Goal: Transaction & Acquisition: Purchase product/service

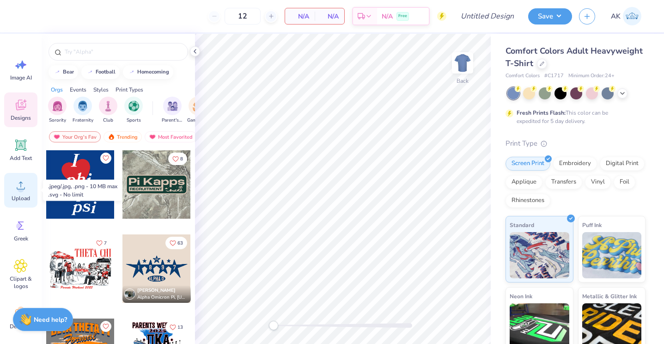
click at [21, 184] on icon at bounding box center [21, 185] width 14 height 14
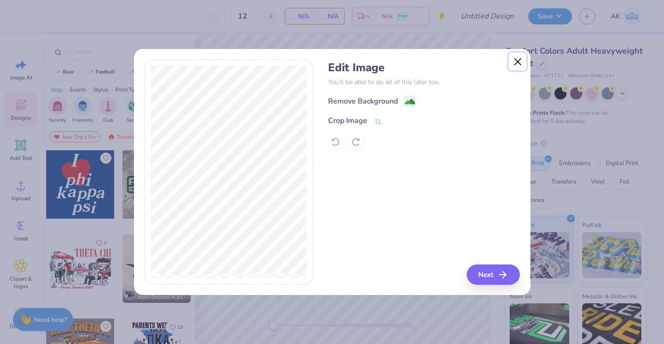
click at [516, 61] on button "Close" at bounding box center [518, 62] width 18 height 18
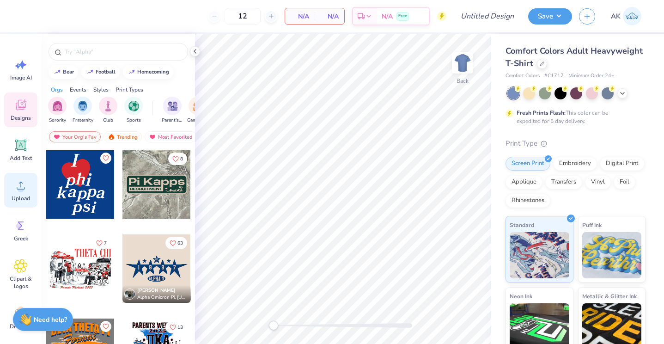
click at [16, 190] on icon at bounding box center [21, 185] width 14 height 14
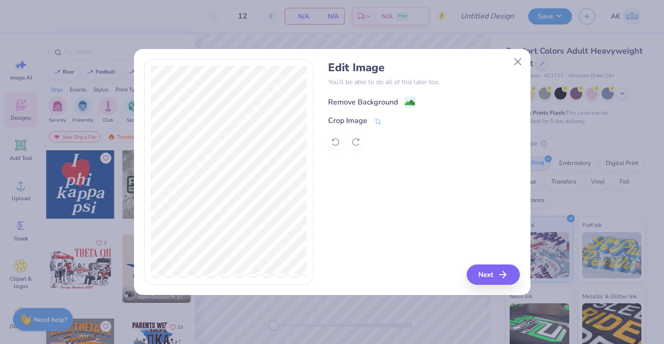
click at [373, 101] on div "Remove Background" at bounding box center [363, 102] width 70 height 11
click at [374, 119] on icon at bounding box center [378, 122] width 8 height 8
click at [392, 119] on icon at bounding box center [394, 121] width 6 height 6
click at [483, 271] on button "Next" at bounding box center [494, 274] width 53 height 20
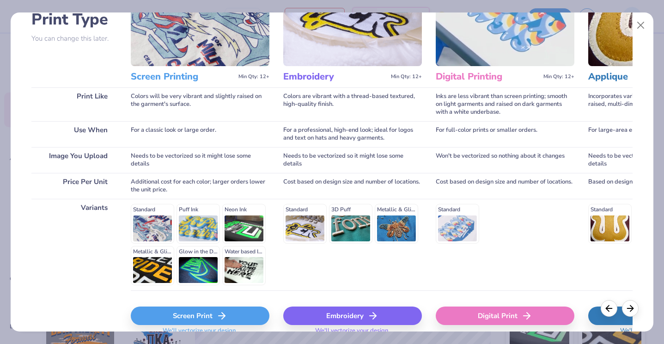
scroll to position [117, 0]
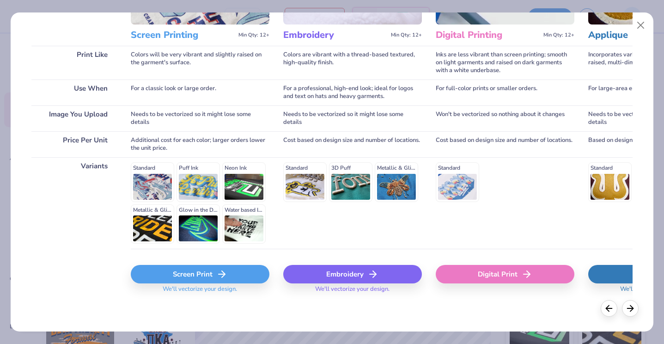
click at [232, 268] on div "Screen Print" at bounding box center [200, 274] width 139 height 18
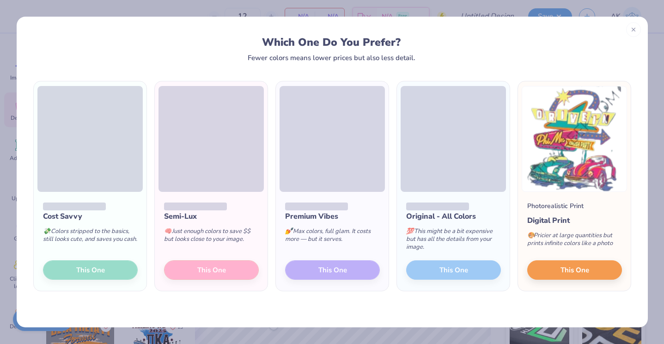
click at [227, 155] on span at bounding box center [211, 139] width 105 height 106
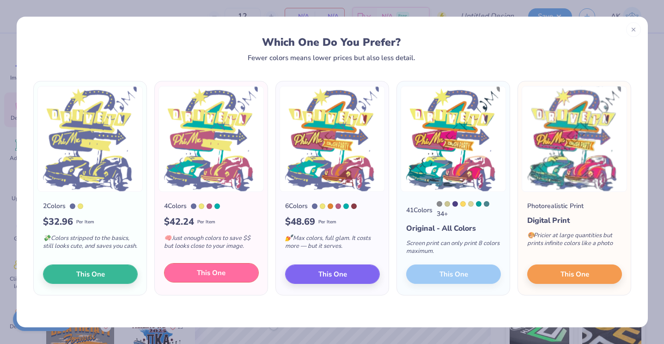
click at [223, 282] on button "This One" at bounding box center [211, 272] width 95 height 19
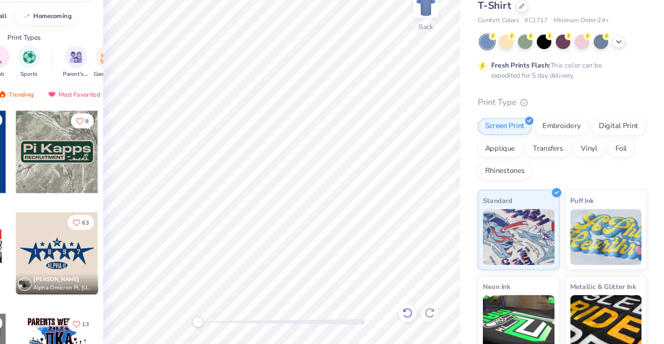
click at [449, 317] on icon at bounding box center [447, 317] width 9 height 9
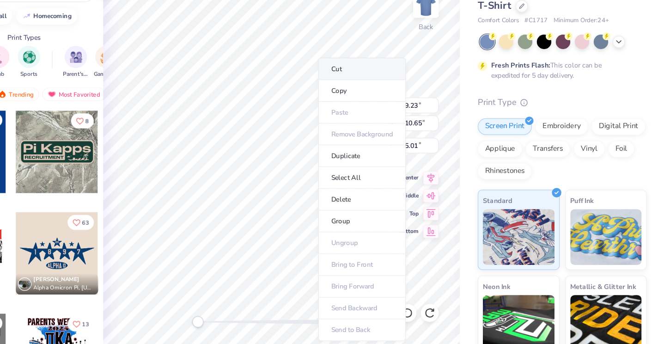
click at [389, 117] on li "Cut" at bounding box center [410, 116] width 73 height 18
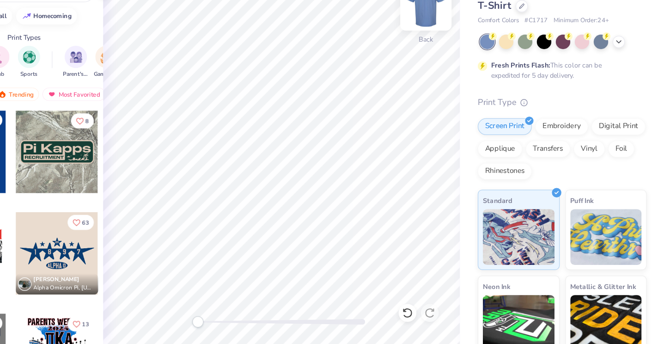
click at [455, 69] on img at bounding box center [462, 62] width 37 height 37
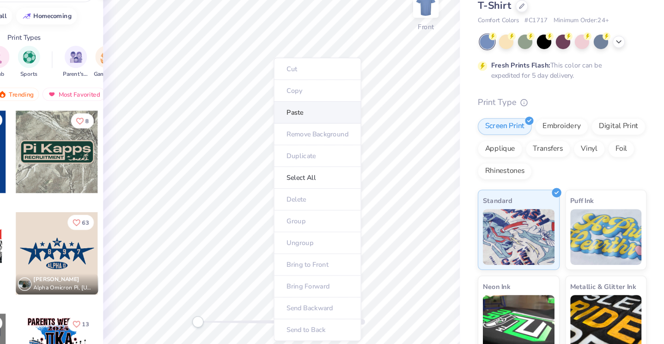
click at [356, 152] on li "Paste" at bounding box center [373, 152] width 73 height 18
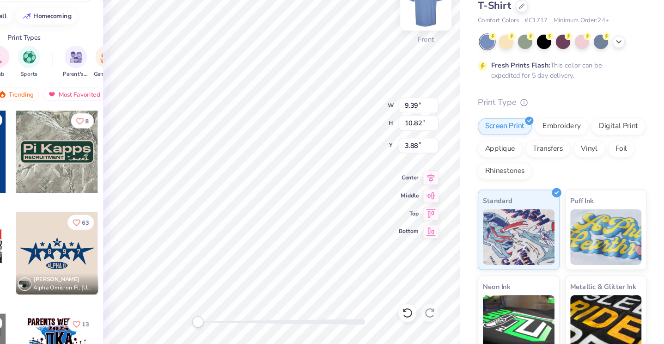
click at [460, 67] on img at bounding box center [462, 62] width 37 height 37
type input "9.23"
type input "10.65"
type input "1.51"
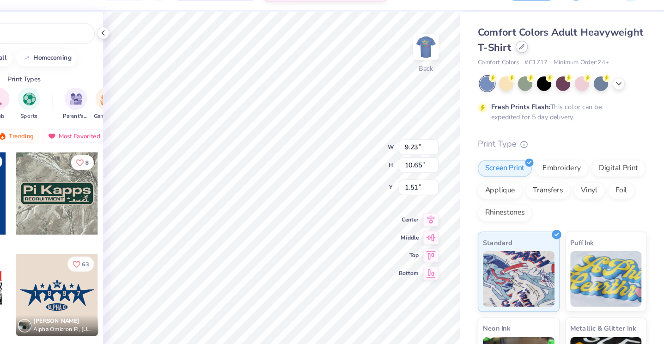
click at [540, 65] on div at bounding box center [542, 63] width 10 height 10
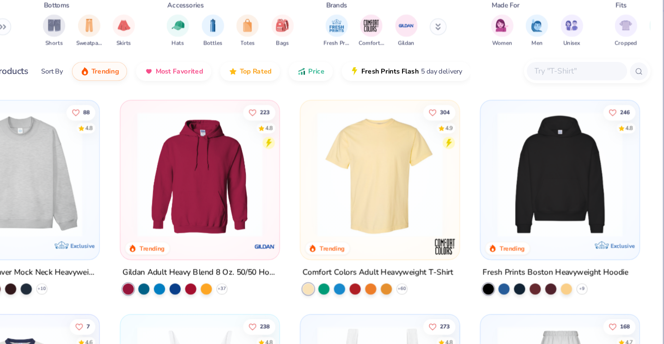
click at [567, 89] on div at bounding box center [587, 82] width 83 height 15
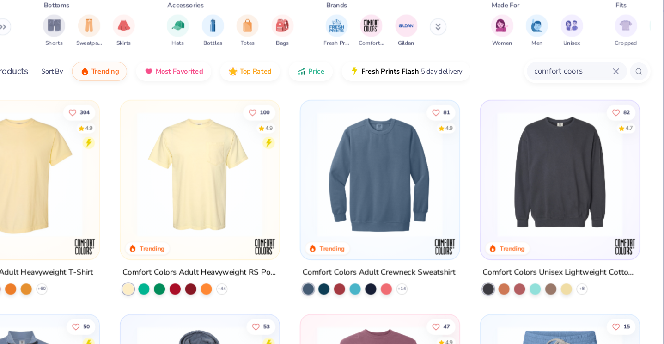
click at [592, 83] on input "comfort coors" at bounding box center [585, 83] width 66 height 11
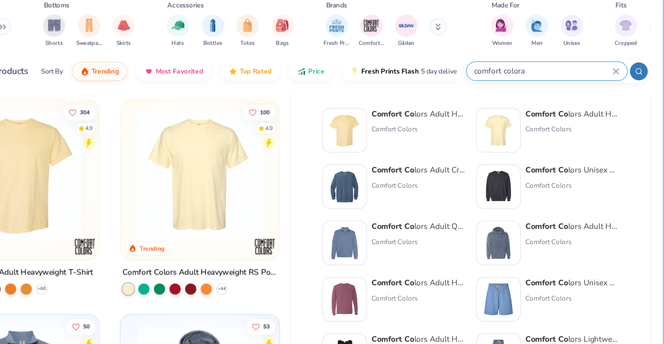
type input "comfort colora"
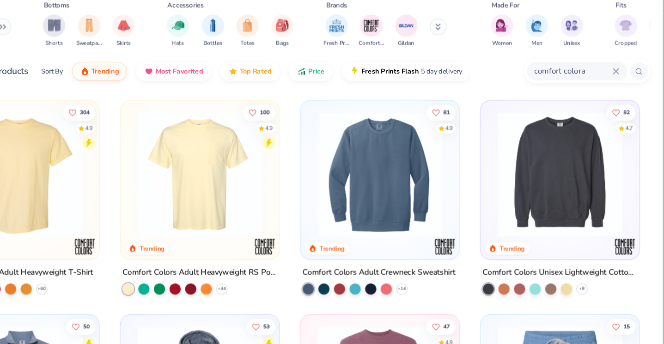
click at [293, 159] on img at bounding box center [275, 168] width 113 height 104
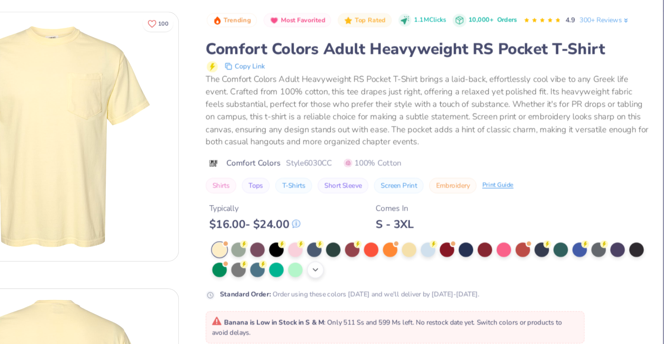
click at [370, 250] on icon at bounding box center [371, 247] width 7 height 7
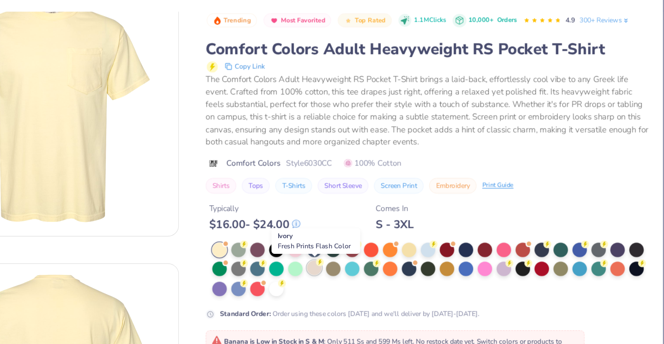
scroll to position [29, 0]
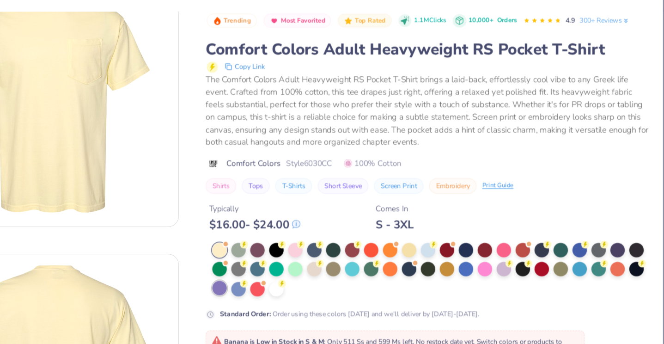
click at [293, 263] on div at bounding box center [292, 263] width 12 height 12
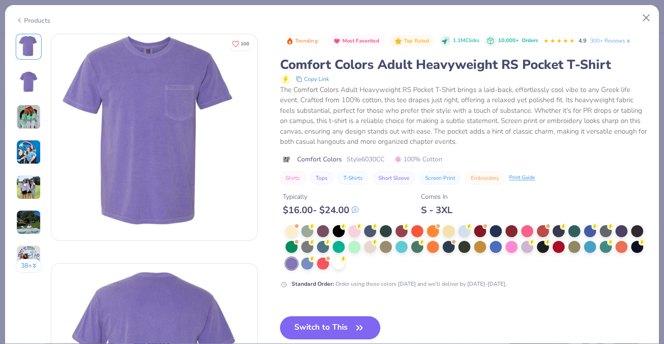
click at [355, 324] on icon "button" at bounding box center [359, 327] width 13 height 13
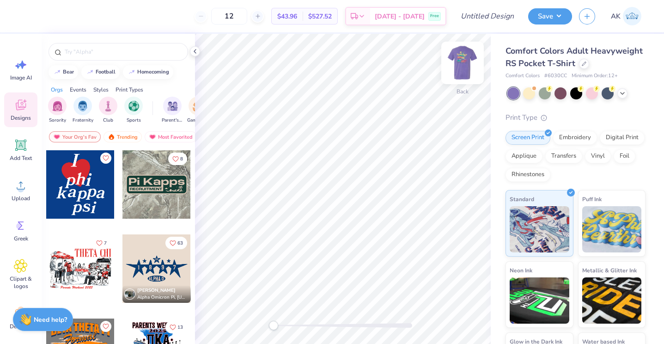
click at [460, 65] on img at bounding box center [462, 62] width 37 height 37
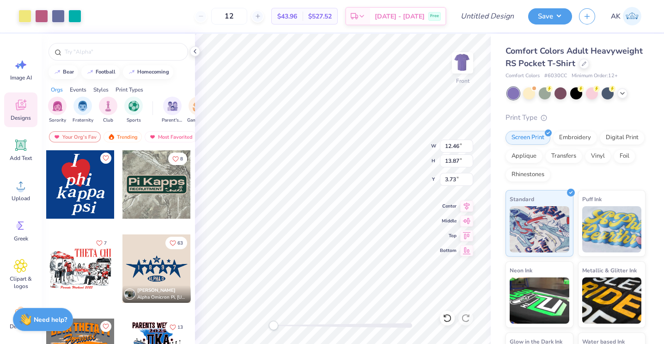
type input "12.46"
type input "13.87"
type input "3.81"
click at [446, 316] on icon at bounding box center [447, 317] width 9 height 9
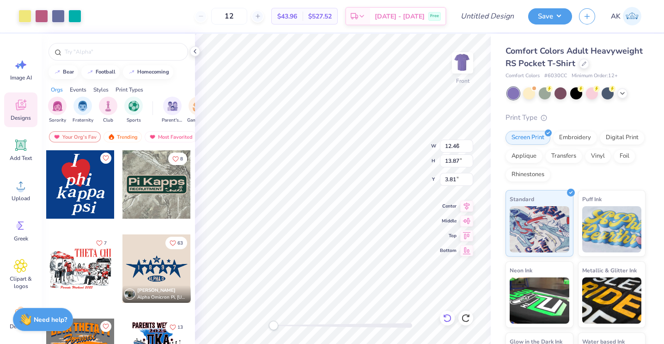
type input "9.39"
type input "10.82"
type input "3.98"
click at [446, 316] on icon at bounding box center [447, 317] width 9 height 9
type input "12.29"
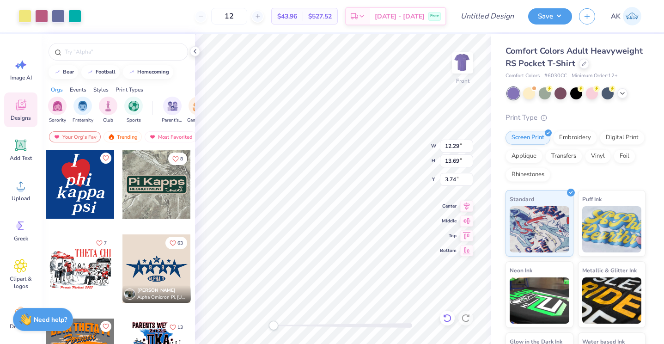
type input "13.69"
type input "3.00"
click at [445, 321] on icon at bounding box center [447, 317] width 9 height 9
type input "13.10"
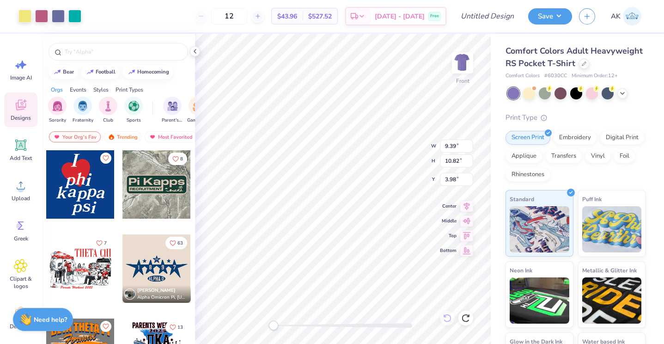
type input "14.37"
type input "3.25"
click at [449, 318] on icon at bounding box center [447, 317] width 9 height 9
click at [56, 15] on div at bounding box center [58, 15] width 13 height 13
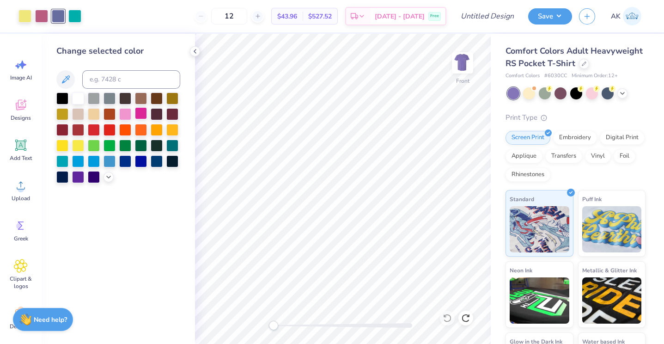
click at [140, 113] on div at bounding box center [141, 113] width 12 height 12
click at [126, 161] on div at bounding box center [125, 160] width 12 height 12
click at [139, 162] on div at bounding box center [141, 160] width 12 height 12
click at [140, 110] on div at bounding box center [141, 113] width 12 height 12
click at [96, 157] on div at bounding box center [94, 161] width 12 height 12
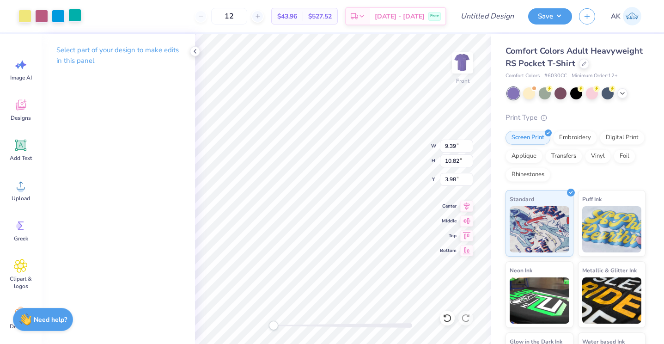
click at [80, 17] on div at bounding box center [74, 15] width 13 height 13
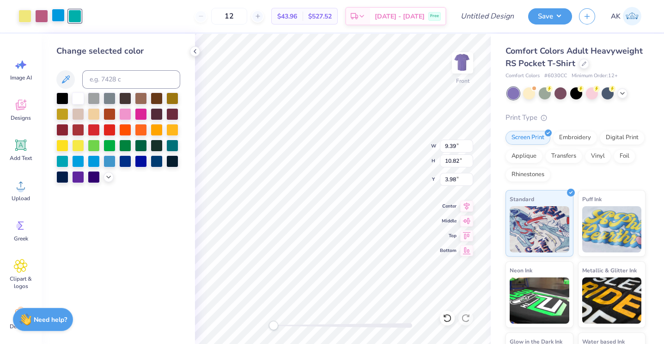
click at [52, 20] on div at bounding box center [58, 15] width 13 height 13
click at [110, 128] on div at bounding box center [110, 129] width 12 height 12
click at [113, 82] on input at bounding box center [131, 79] width 98 height 18
type input "7432"
click at [61, 17] on div at bounding box center [58, 15] width 13 height 13
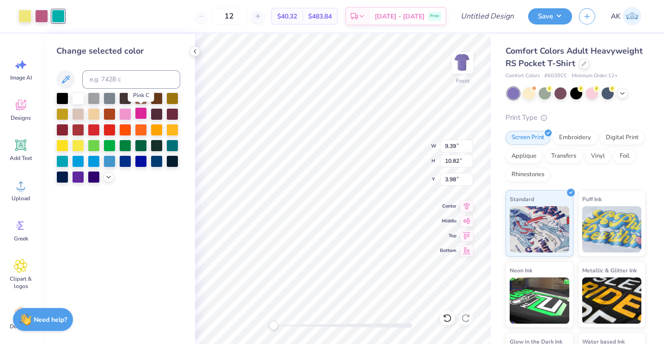
click at [141, 114] on div at bounding box center [141, 113] width 12 height 12
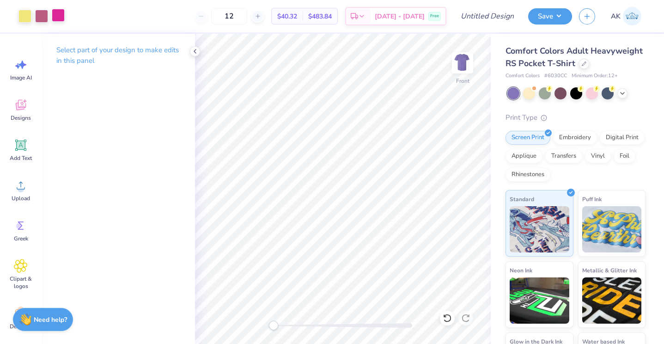
click at [58, 11] on div at bounding box center [58, 15] width 13 height 13
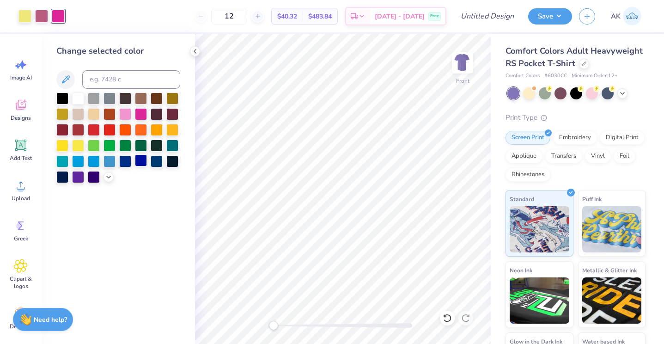
click at [137, 160] on div at bounding box center [141, 160] width 12 height 12
click at [61, 17] on div at bounding box center [58, 16] width 13 height 13
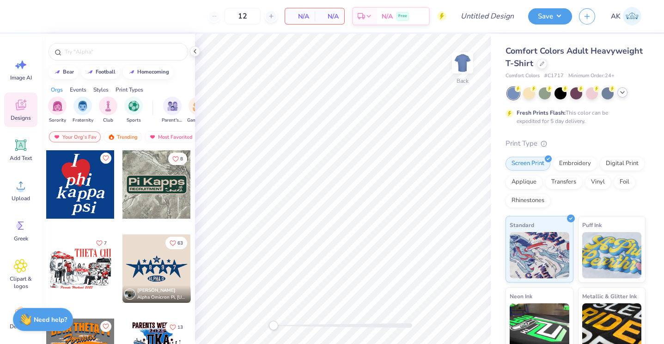
click at [619, 89] on icon at bounding box center [622, 92] width 7 height 7
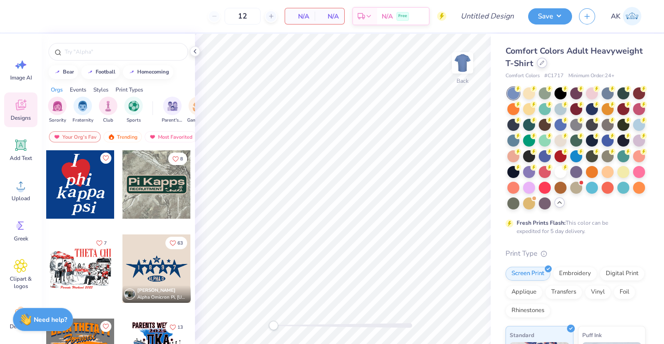
click at [540, 59] on div at bounding box center [542, 63] width 10 height 10
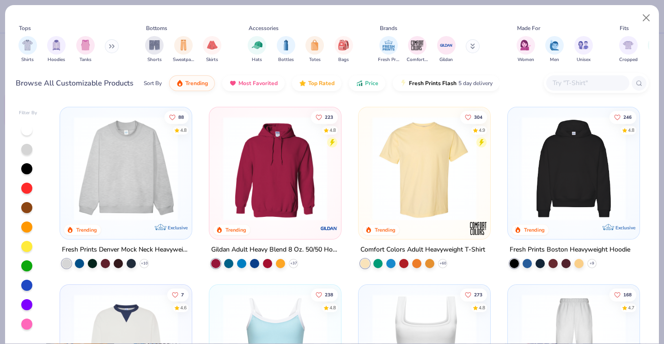
click at [554, 85] on input "text" at bounding box center [587, 83] width 71 height 11
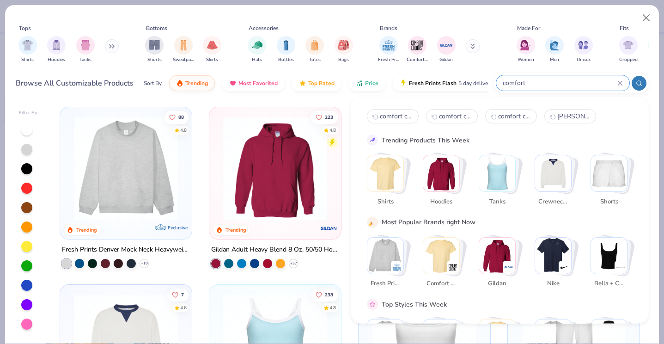
type input "comfort"
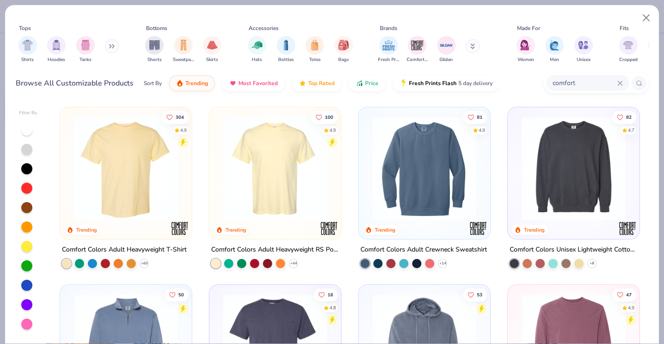
click at [244, 170] on img at bounding box center [275, 168] width 113 height 104
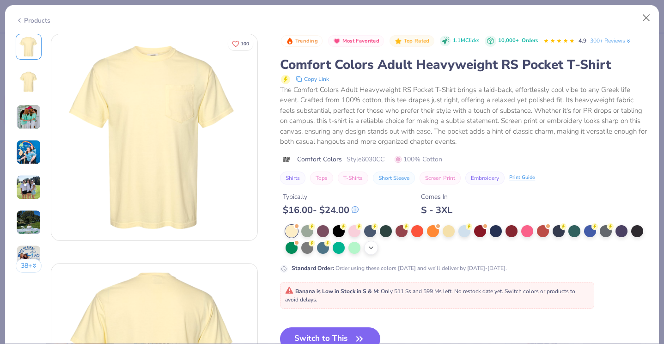
click at [373, 247] on icon at bounding box center [371, 247] width 7 height 7
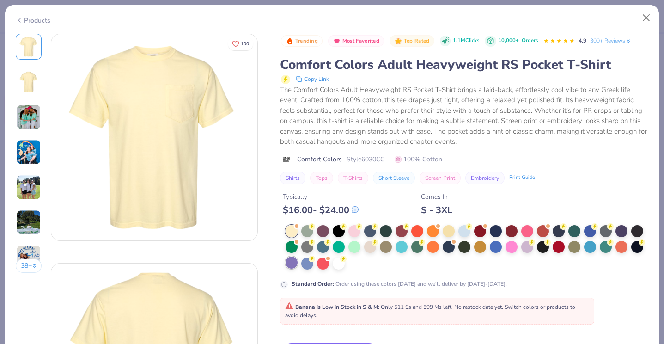
click at [293, 265] on div at bounding box center [292, 263] width 12 height 12
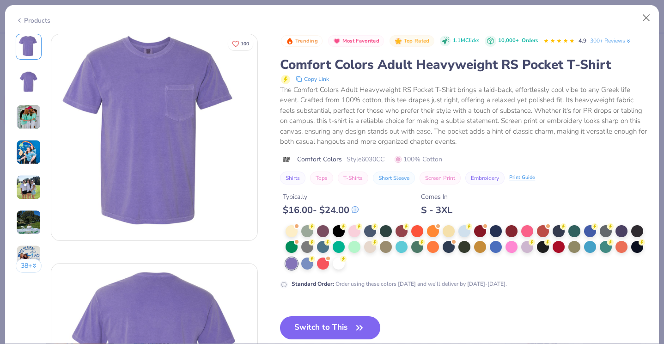
scroll to position [63, 0]
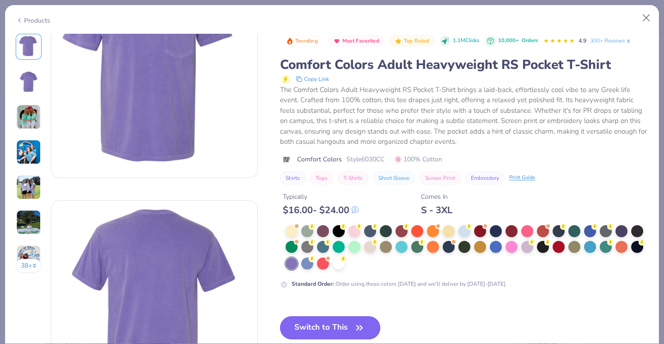
click at [357, 328] on icon "button" at bounding box center [359, 327] width 13 height 13
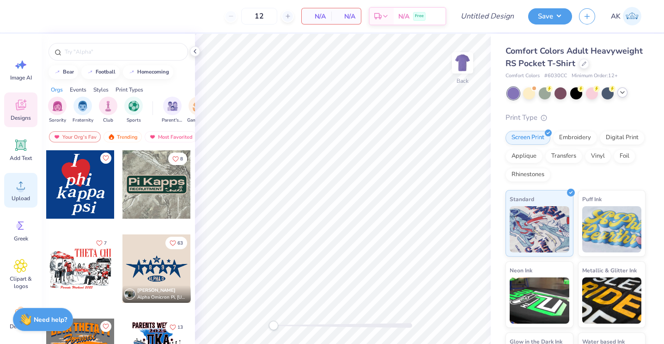
click at [25, 183] on icon at bounding box center [21, 185] width 14 height 14
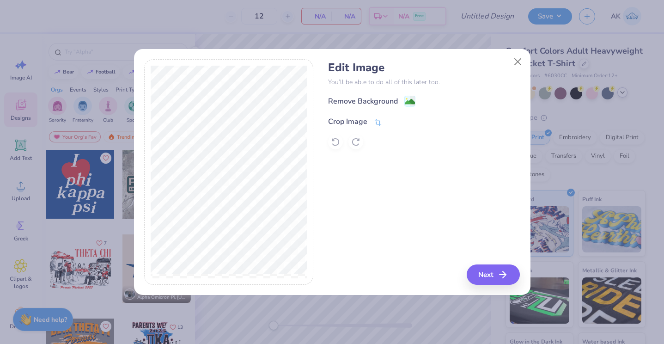
click at [366, 118] on div "Crop Image" at bounding box center [347, 121] width 39 height 11
click at [392, 116] on button at bounding box center [394, 121] width 10 height 10
click at [391, 102] on div "Remove Background" at bounding box center [363, 102] width 70 height 11
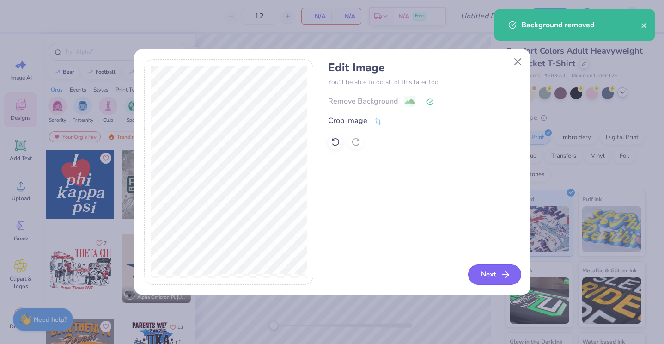
click at [494, 273] on button "Next" at bounding box center [494, 274] width 53 height 20
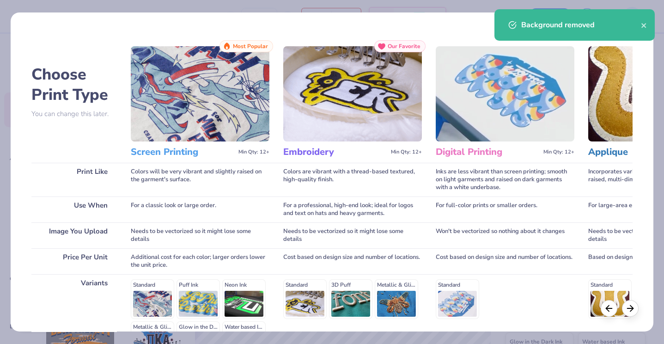
scroll to position [117, 0]
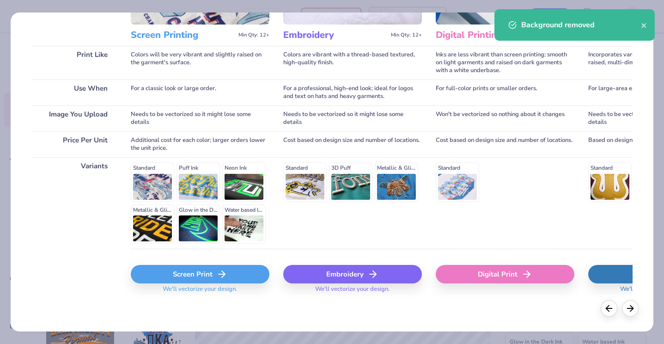
click at [182, 277] on div "Screen Print" at bounding box center [200, 274] width 139 height 18
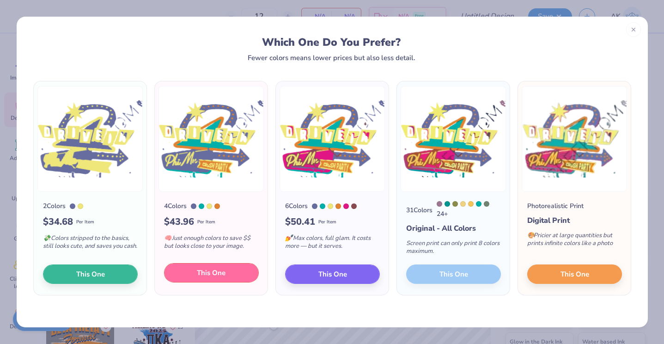
click at [221, 275] on span "This One" at bounding box center [211, 273] width 29 height 11
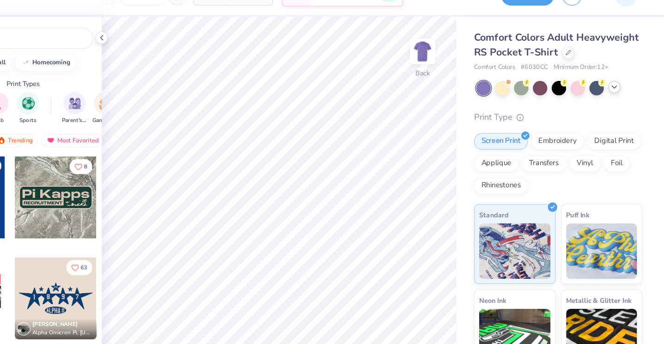
scroll to position [0, 0]
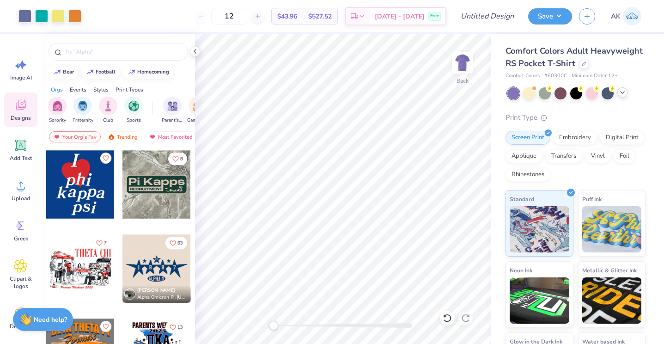
click at [59, 24] on div "Art colors" at bounding box center [40, 16] width 81 height 32
click at [30, 14] on div at bounding box center [24, 15] width 13 height 13
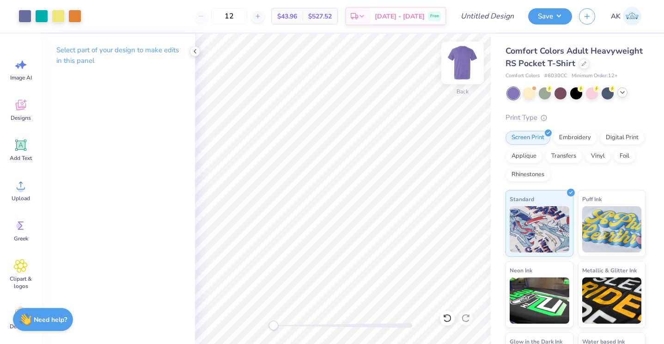
click at [465, 65] on img at bounding box center [462, 62] width 37 height 37
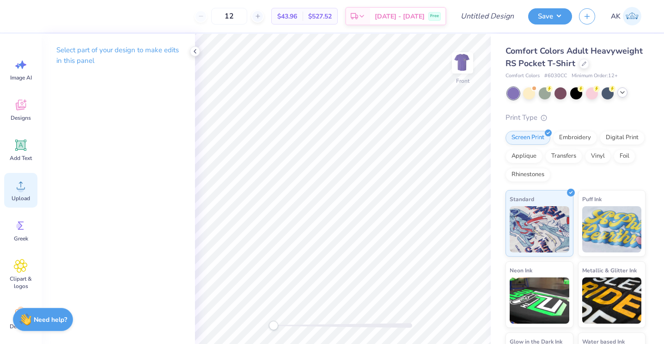
click at [22, 184] on icon at bounding box center [21, 185] width 14 height 14
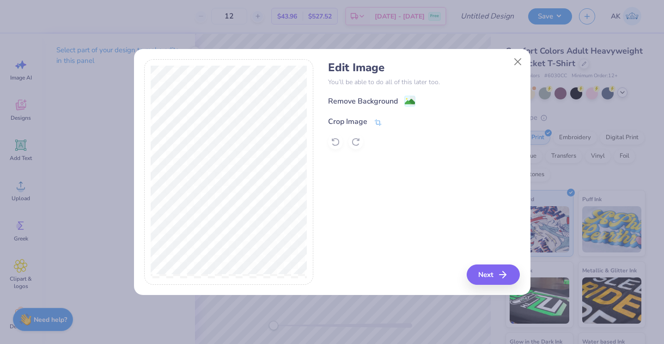
click at [350, 119] on div "Crop Image" at bounding box center [347, 121] width 39 height 11
click at [391, 119] on icon at bounding box center [394, 121] width 6 height 6
click at [395, 98] on div "Remove Background" at bounding box center [363, 102] width 70 height 11
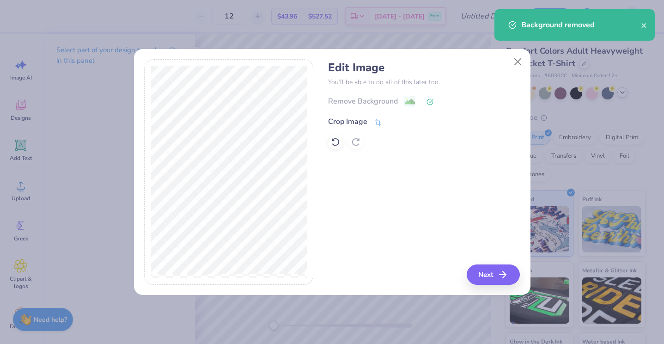
click at [368, 123] on div "Crop Image" at bounding box center [355, 121] width 54 height 11
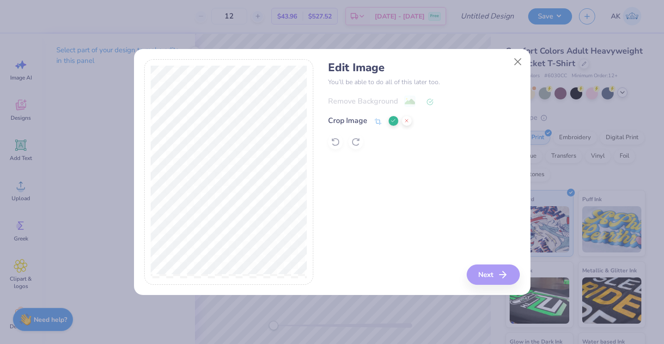
click at [392, 123] on icon at bounding box center [394, 121] width 6 height 6
click at [486, 273] on button "Next" at bounding box center [494, 274] width 53 height 20
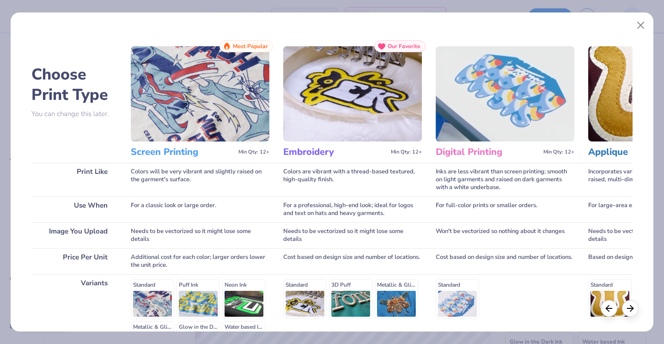
scroll to position [117, 0]
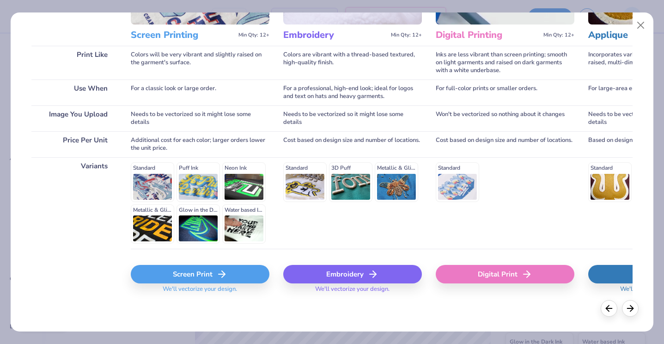
click at [214, 266] on div "Screen Print" at bounding box center [200, 274] width 139 height 18
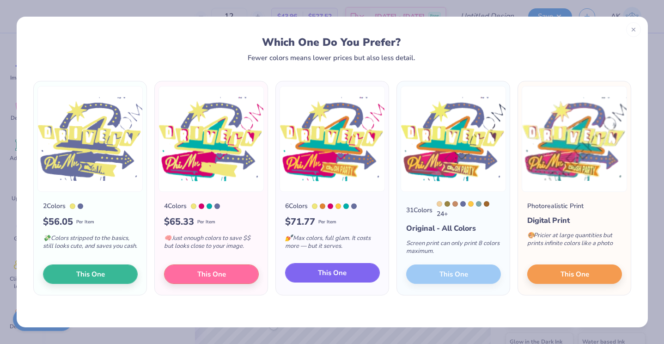
click at [345, 275] on span "This One" at bounding box center [332, 273] width 29 height 11
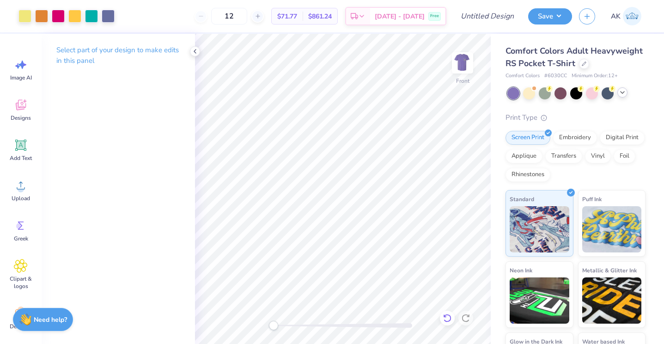
click at [449, 315] on icon at bounding box center [447, 318] width 8 height 8
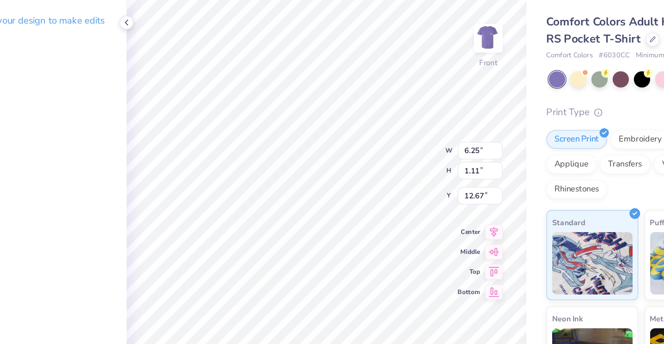
type input "0.24"
type input "0.61"
type input "13.17"
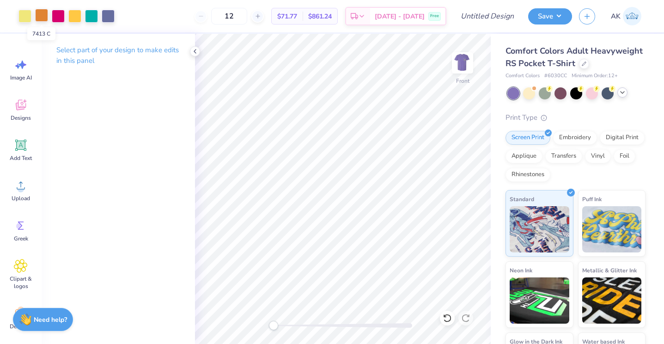
click at [45, 17] on div at bounding box center [41, 15] width 13 height 13
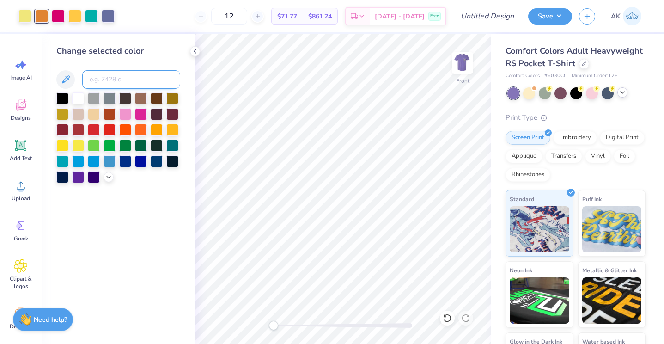
click at [102, 74] on input at bounding box center [131, 79] width 98 height 18
type input "1225"
click at [21, 14] on div at bounding box center [24, 15] width 13 height 13
click at [112, 76] on input at bounding box center [131, 79] width 98 height 18
type input "1225"
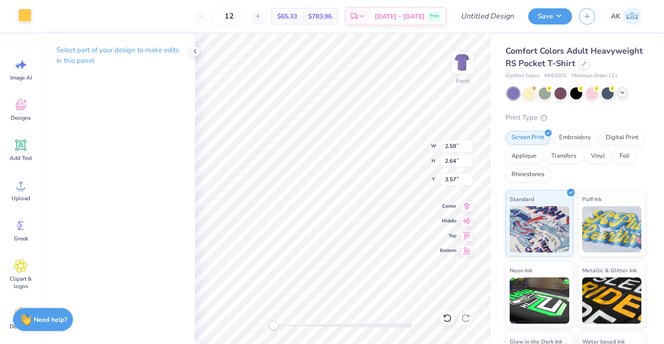
click at [190, 110] on div "Select part of your design to make edits in this panel" at bounding box center [118, 189] width 153 height 310
click at [449, 321] on icon at bounding box center [447, 318] width 8 height 8
type input "3.57"
click at [25, 14] on div at bounding box center [24, 15] width 13 height 13
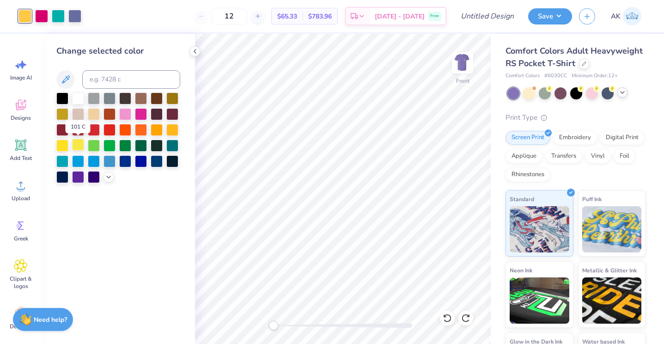
click at [74, 145] on div at bounding box center [78, 145] width 12 height 12
click at [451, 314] on icon at bounding box center [447, 317] width 9 height 9
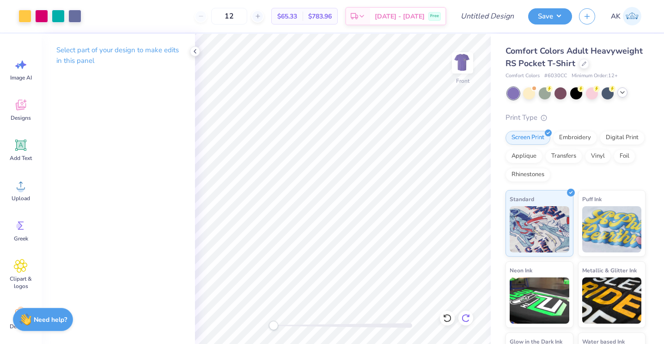
click at [466, 322] on icon at bounding box center [465, 317] width 9 height 9
click at [26, 185] on icon at bounding box center [21, 185] width 14 height 14
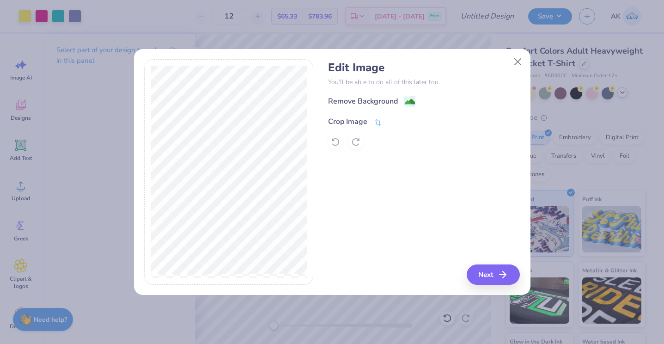
click at [364, 122] on div "Crop Image" at bounding box center [347, 121] width 39 height 11
click at [392, 122] on icon at bounding box center [394, 121] width 6 height 6
click at [390, 101] on div "Remove Background" at bounding box center [363, 102] width 70 height 11
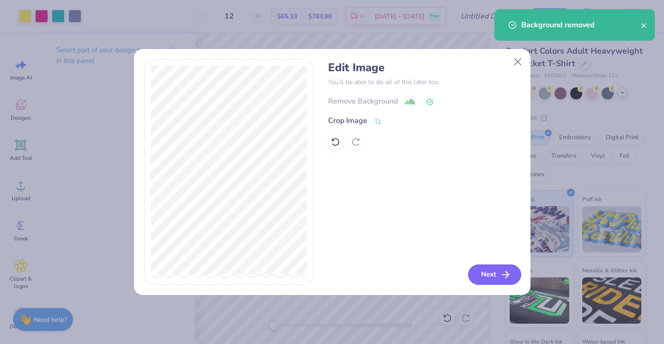
click at [490, 280] on button "Next" at bounding box center [494, 274] width 53 height 20
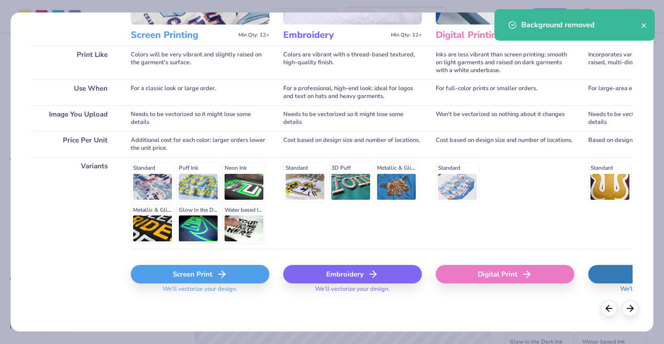
click at [221, 266] on div "Screen Print" at bounding box center [200, 274] width 139 height 18
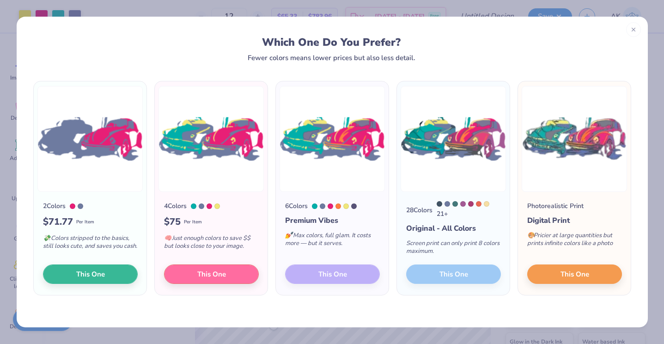
click at [343, 276] on div "6 Colors Premium Vibes 💅 Max colors, full glam. It costs more — but it serves. …" at bounding box center [332, 243] width 113 height 103
click at [303, 173] on img at bounding box center [332, 139] width 105 height 106
click at [231, 276] on button "This One" at bounding box center [211, 272] width 95 height 19
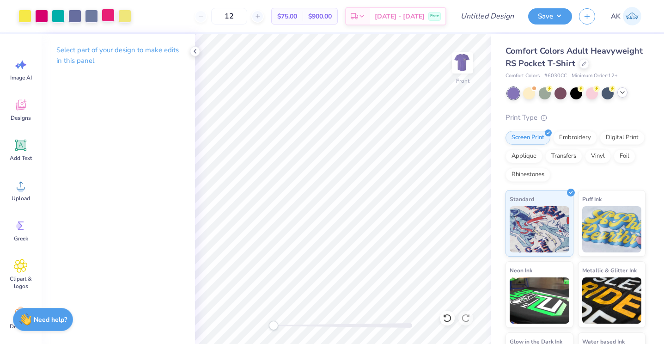
click at [110, 15] on div at bounding box center [108, 15] width 13 height 13
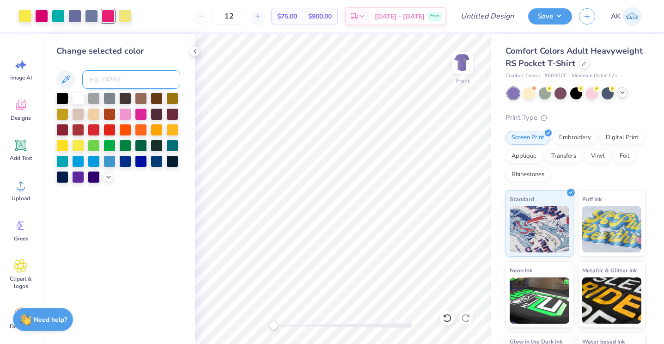
click at [131, 78] on input at bounding box center [131, 79] width 98 height 18
type input "226"
click at [113, 13] on div at bounding box center [108, 15] width 13 height 13
click at [28, 13] on div at bounding box center [24, 15] width 13 height 13
click at [107, 76] on input at bounding box center [131, 79] width 98 height 18
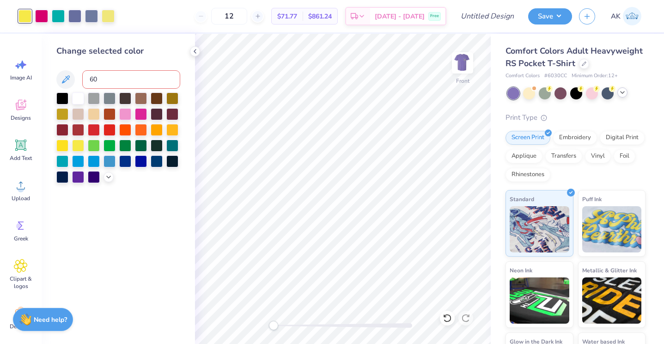
type input "602"
click at [94, 12] on div at bounding box center [91, 15] width 13 height 13
click at [89, 12] on div at bounding box center [91, 16] width 13 height 13
click at [101, 81] on input at bounding box center [131, 79] width 98 height 18
type input "7668"
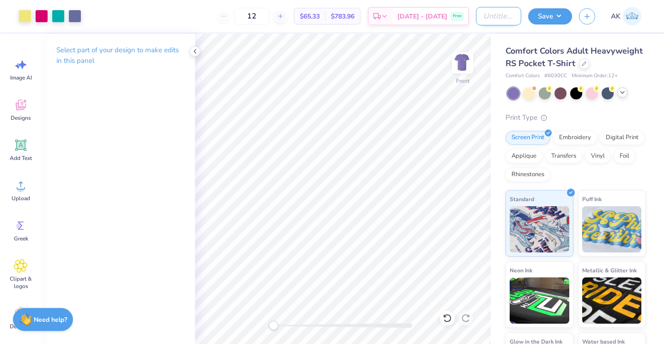
click at [494, 15] on input "Design Title" at bounding box center [498, 16] width 45 height 18
click at [460, 63] on img at bounding box center [462, 62] width 37 height 37
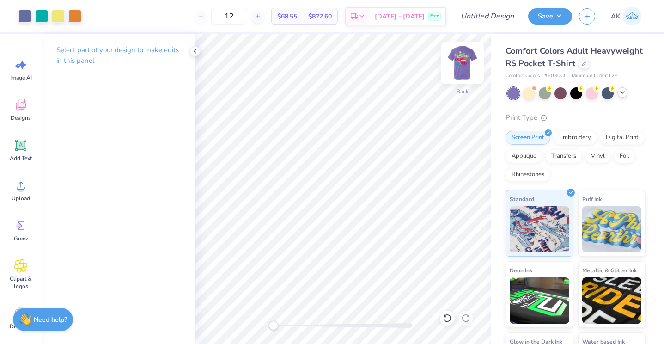
click at [460, 55] on img at bounding box center [462, 62] width 37 height 37
click at [466, 63] on img at bounding box center [462, 62] width 37 height 37
click at [464, 65] on img at bounding box center [462, 62] width 37 height 37
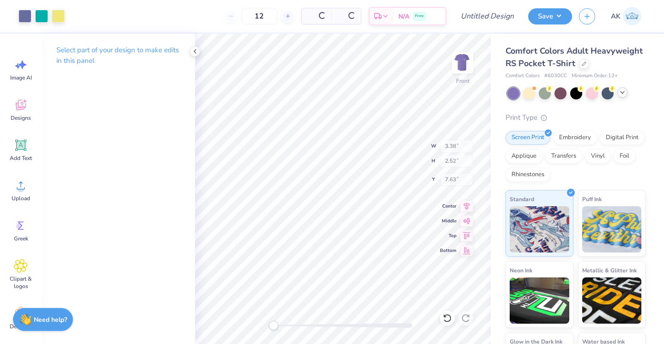
type input "3.38"
type input "2.52"
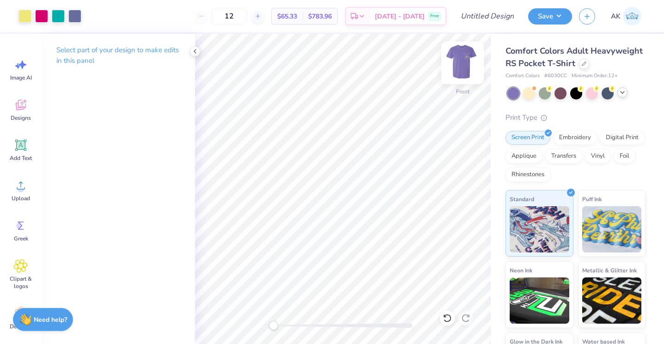
click at [468, 78] on div at bounding box center [462, 63] width 43 height 43
click at [72, 16] on div at bounding box center [74, 15] width 13 height 13
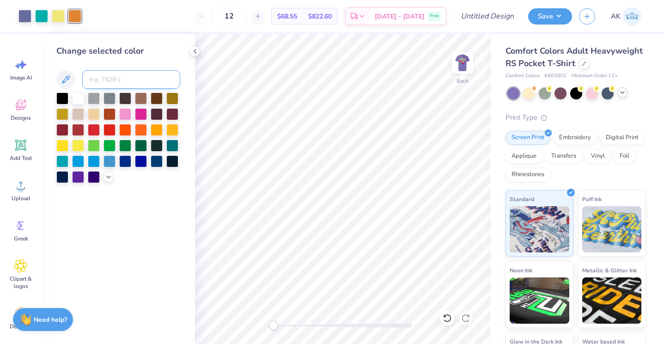
click at [97, 75] on input at bounding box center [131, 79] width 98 height 18
type input "326"
click at [460, 60] on img at bounding box center [462, 62] width 37 height 37
click at [463, 58] on img at bounding box center [463, 63] width 18 height 18
click at [26, 18] on div at bounding box center [24, 15] width 13 height 13
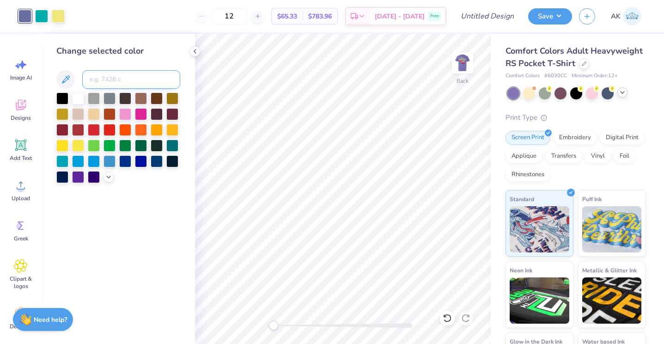
click at [102, 81] on input at bounding box center [131, 79] width 98 height 18
type input "326"
click at [488, 19] on input "Design Title" at bounding box center [498, 16] width 45 height 18
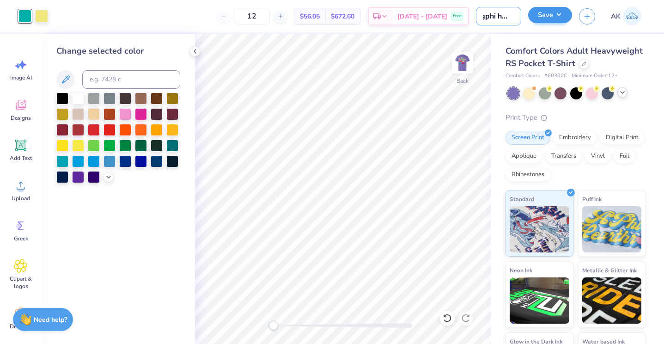
type input "gphi hoco"
click at [531, 20] on button "Save" at bounding box center [550, 15] width 44 height 16
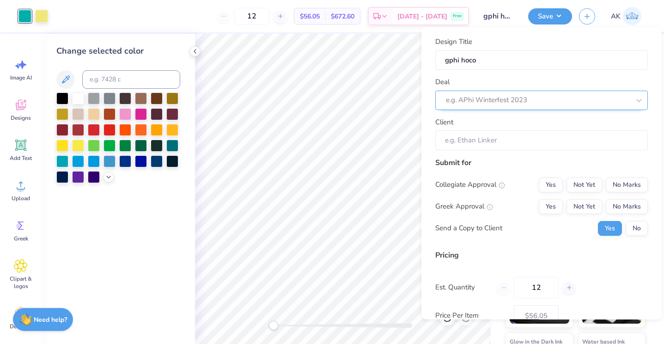
click at [501, 98] on div at bounding box center [538, 100] width 184 height 12
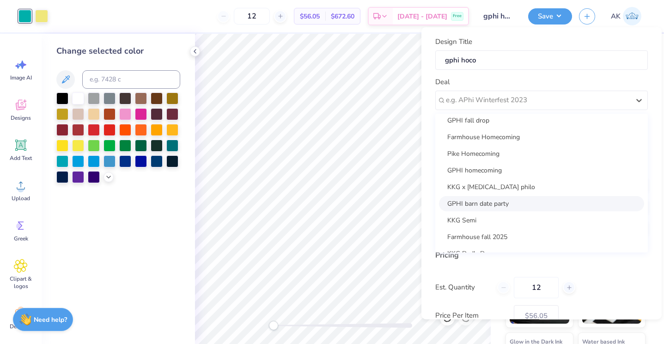
scroll to position [135, 0]
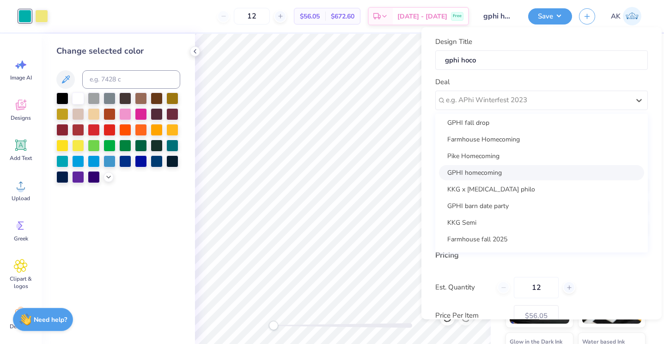
click at [495, 174] on div "GPHI homecoming" at bounding box center [541, 172] width 205 height 15
type input "Ashlyn Arnett"
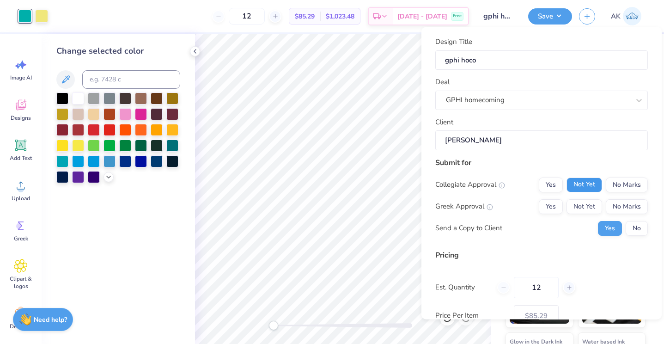
click at [587, 184] on button "Not Yet" at bounding box center [585, 184] width 36 height 15
click at [616, 184] on button "No Marks" at bounding box center [627, 184] width 42 height 15
click at [590, 209] on button "Not Yet" at bounding box center [585, 206] width 36 height 15
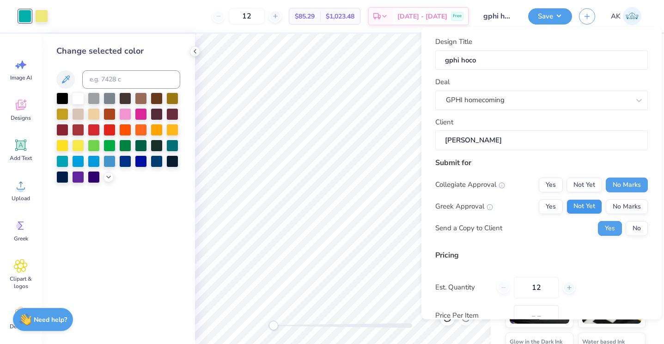
type input "$66.46"
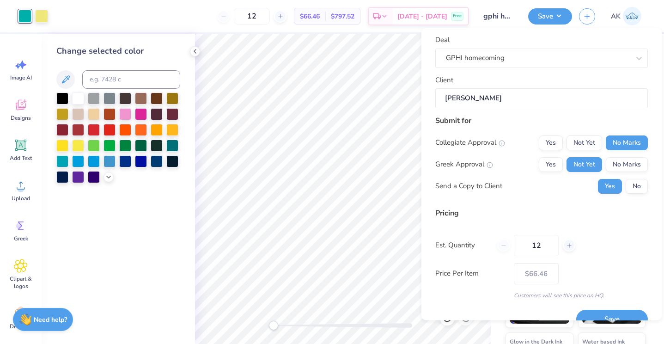
scroll to position [48, 0]
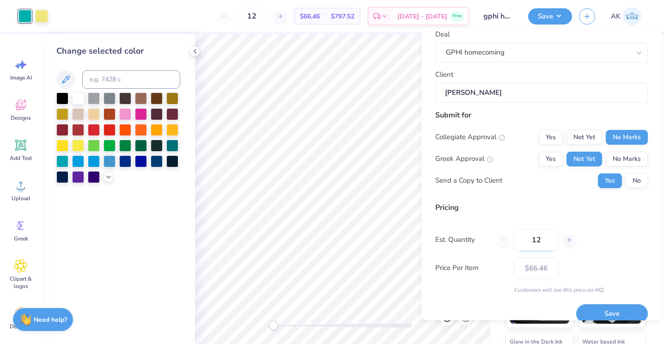
click at [545, 238] on input "12" at bounding box center [536, 239] width 45 height 21
type input "1"
type input "150"
type input "$24.61"
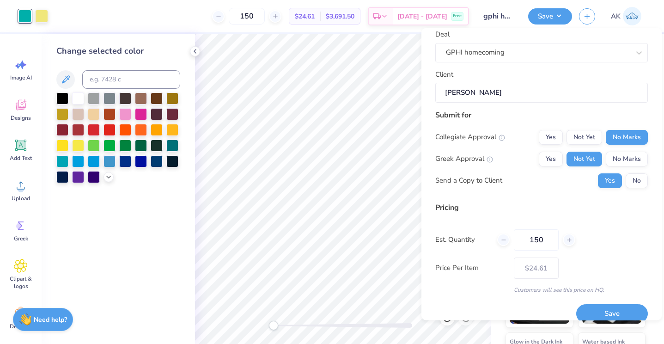
scroll to position [60, 0]
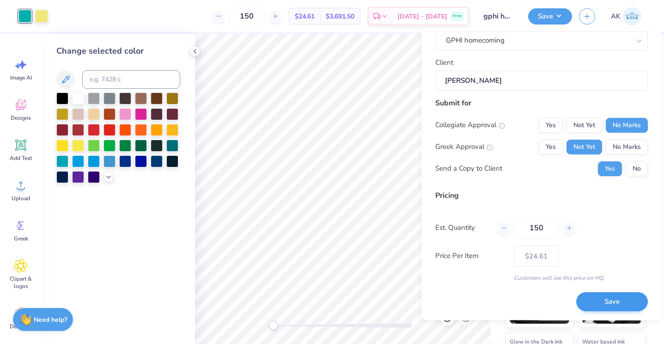
type input "150"
click at [611, 305] on button "Save" at bounding box center [612, 302] width 72 height 19
type input "– –"
